Goal: Find specific page/section: Find specific page/section

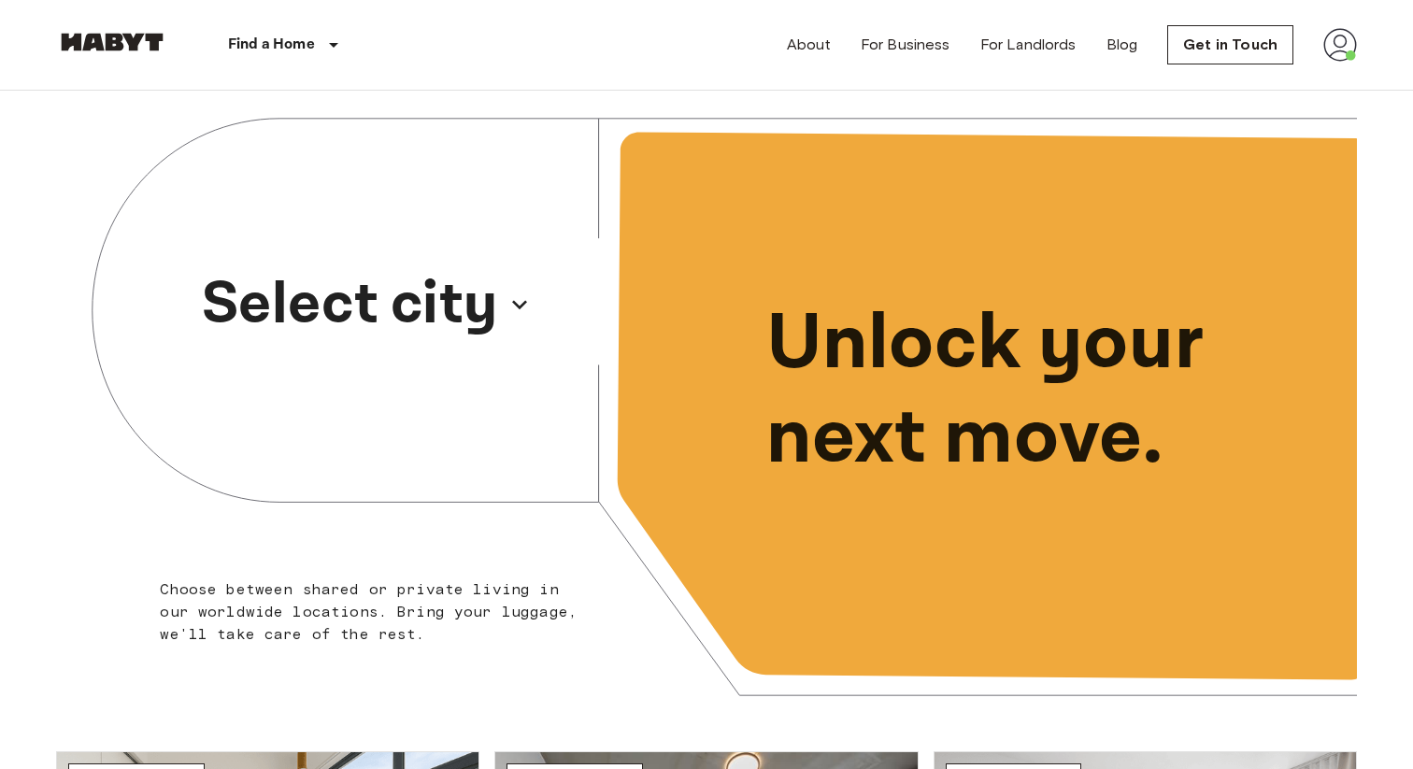
click at [477, 335] on p "Select city" at bounding box center [350, 305] width 296 height 90
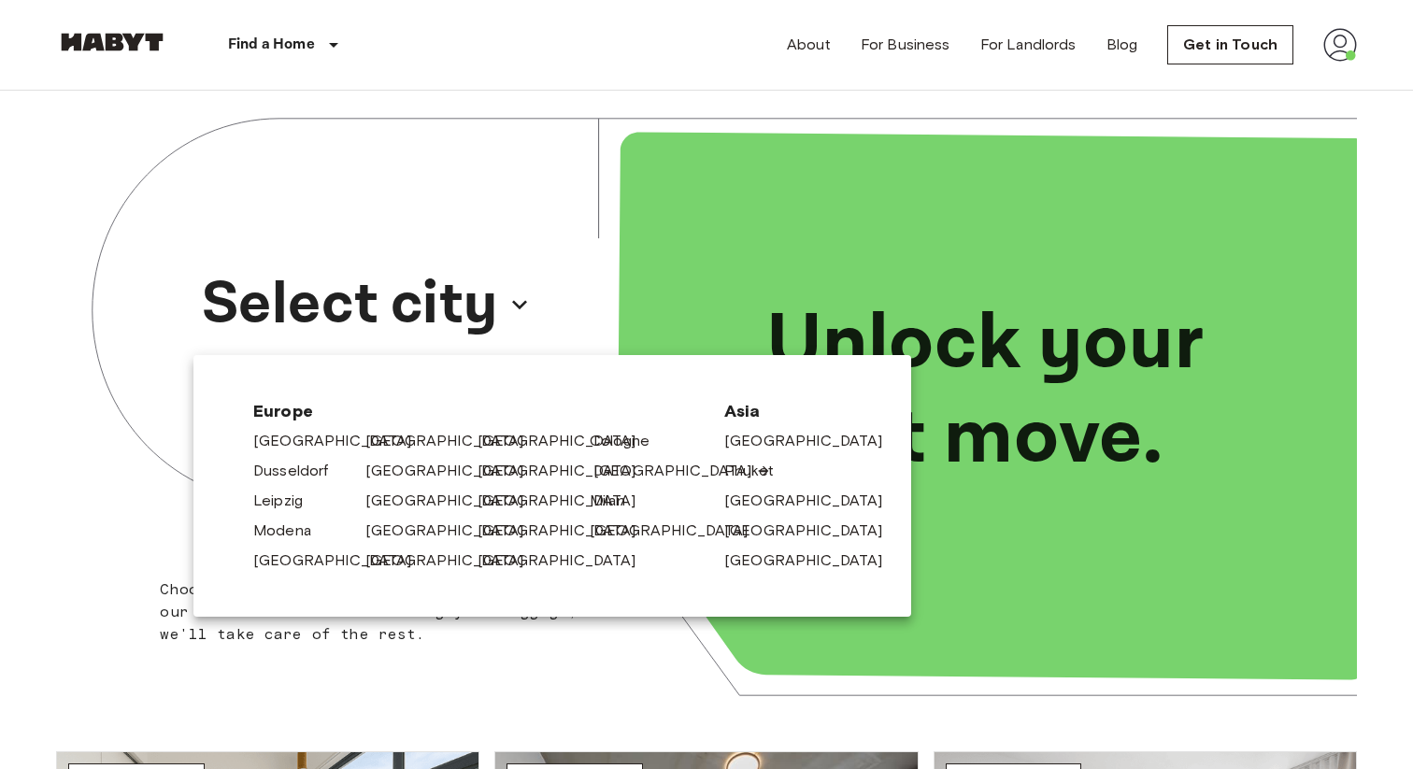
click at [631, 468] on link "[GEOGRAPHIC_DATA]" at bounding box center [682, 471] width 178 height 22
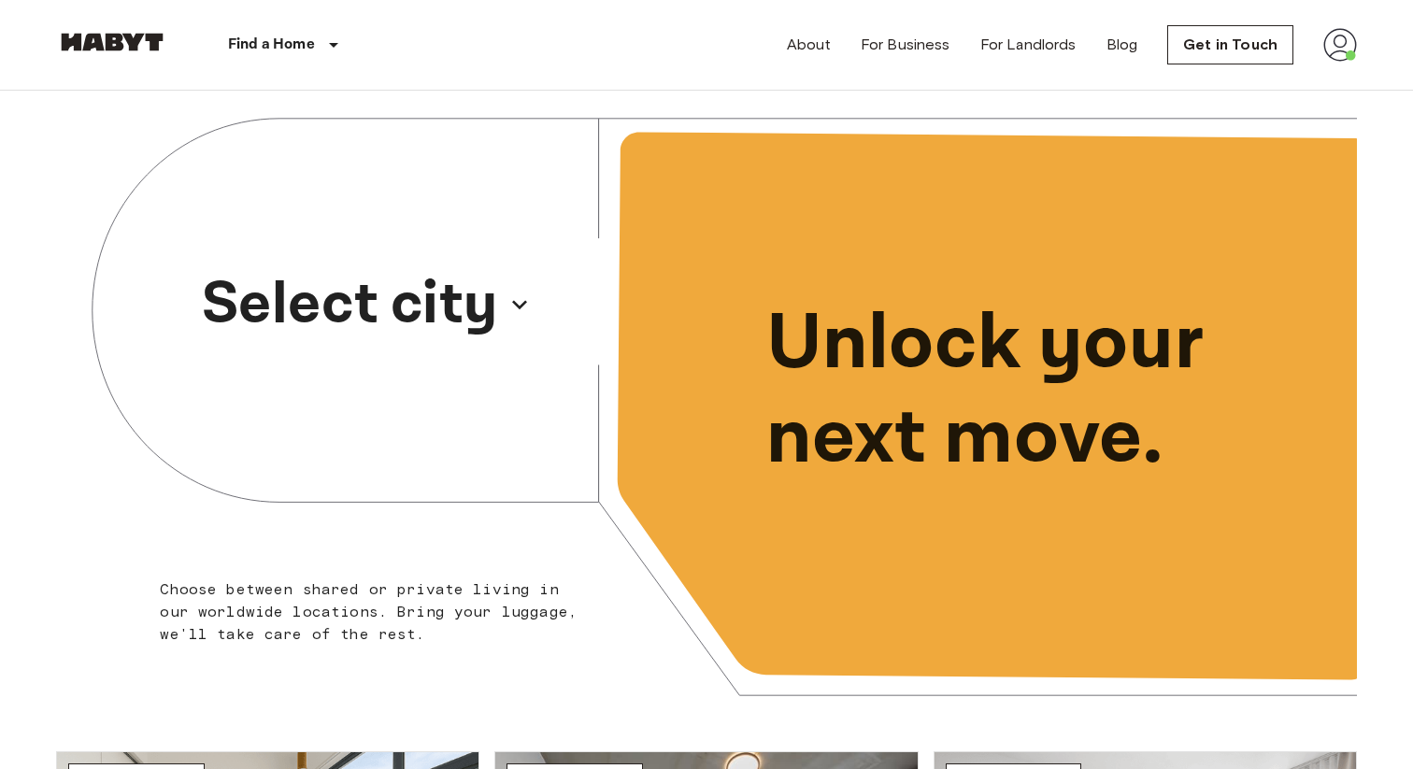
click at [480, 279] on p "Select city" at bounding box center [350, 305] width 296 height 90
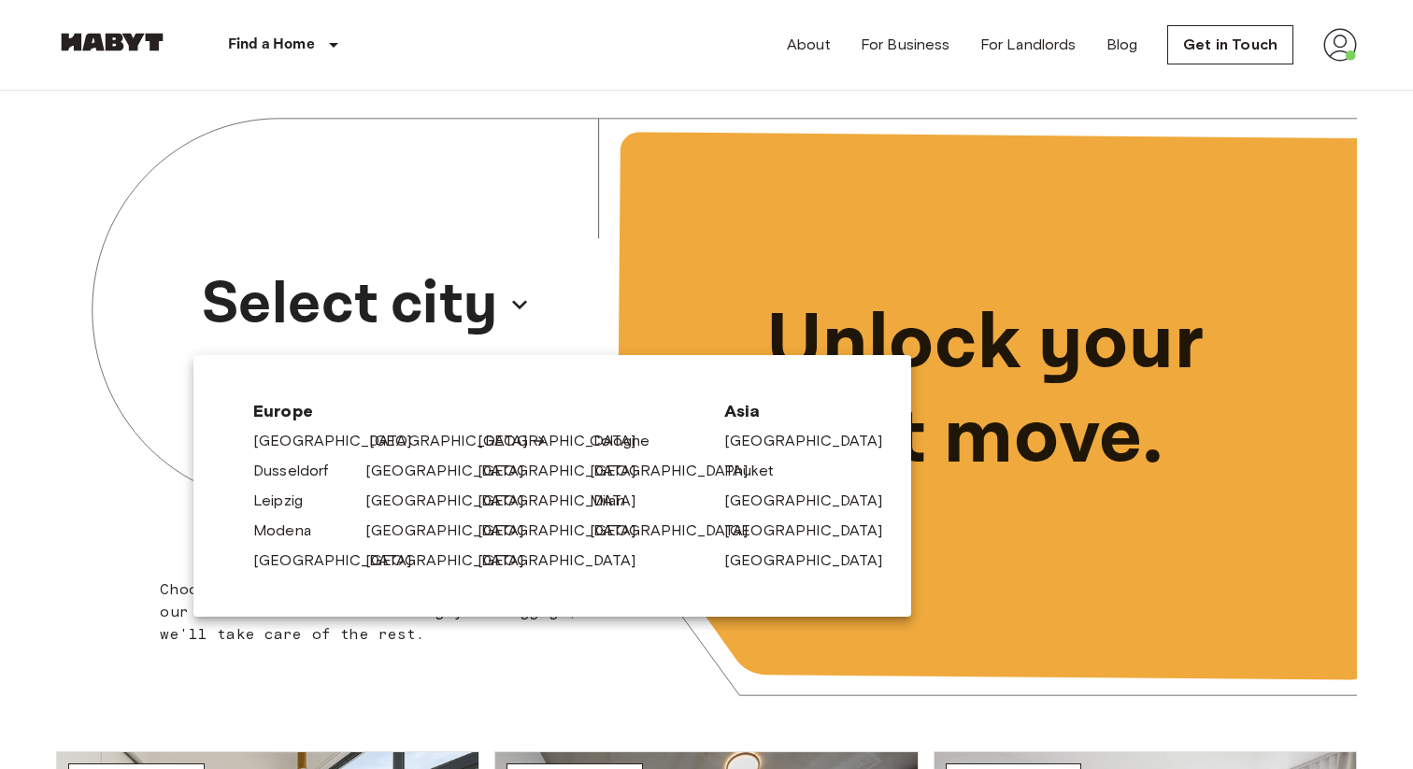
click at [406, 439] on link "[GEOGRAPHIC_DATA]" at bounding box center [458, 441] width 178 height 22
